Goal: Contribute content

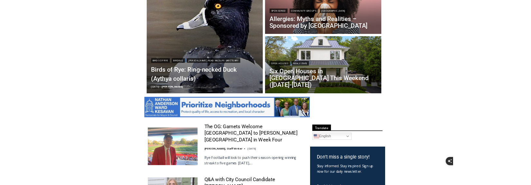
scroll to position [220, 0]
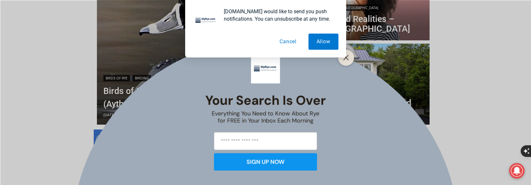
click at [283, 42] on button "Cancel" at bounding box center [288, 42] width 33 height 16
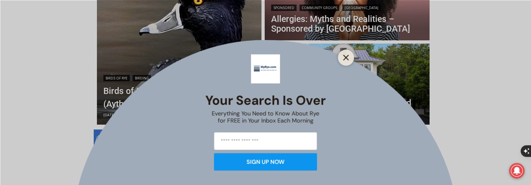
click at [347, 57] on line "Close" at bounding box center [346, 57] width 5 height 5
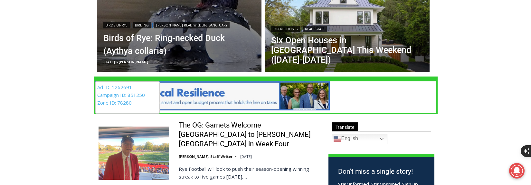
scroll to position [286, 0]
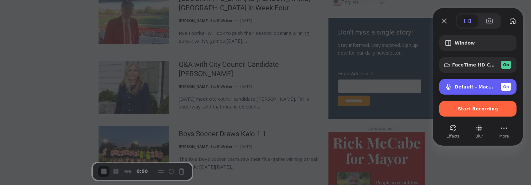
scroll to position [286, 0]
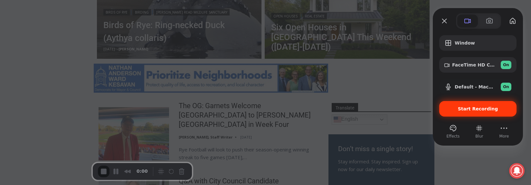
click at [467, 110] on span "Start Recording" at bounding box center [478, 108] width 40 height 5
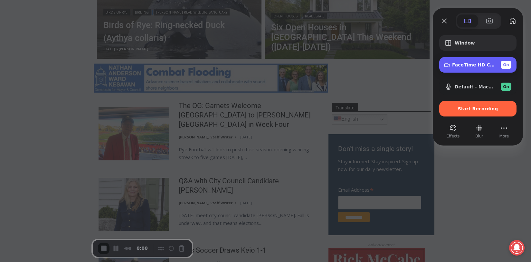
click at [469, 68] on div "FaceTime HD Camera (1C1C:B782) On" at bounding box center [481, 65] width 59 height 8
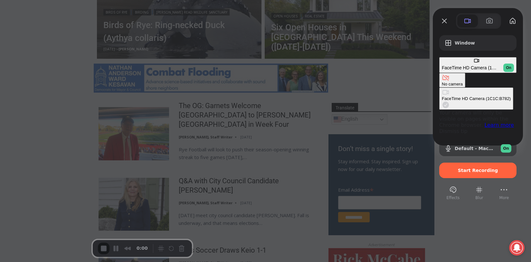
click at [442, 82] on div "No camera" at bounding box center [452, 84] width 21 height 5
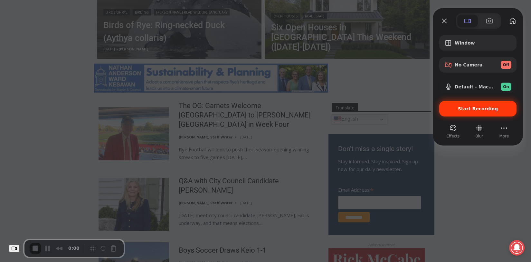
click at [486, 112] on div "Start Recording" at bounding box center [478, 108] width 77 height 15
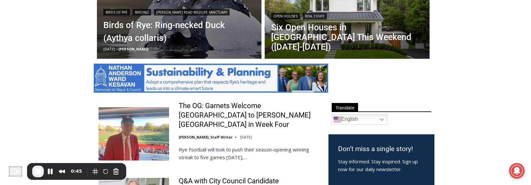
click at [39, 170] on span "End Recording" at bounding box center [38, 171] width 8 height 8
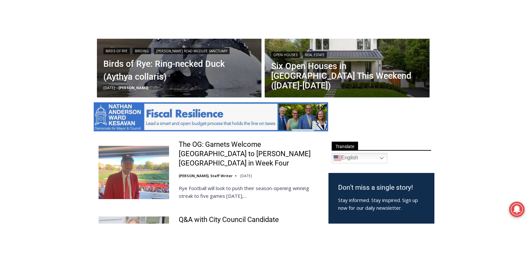
scroll to position [293, 0]
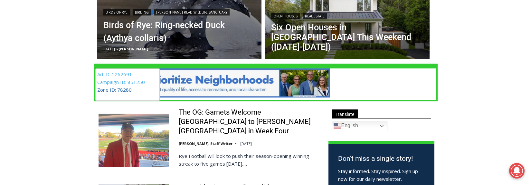
click at [111, 91] on link "Zone ID: 78280" at bounding box center [114, 89] width 34 height 6
